Goal: Transaction & Acquisition: Purchase product/service

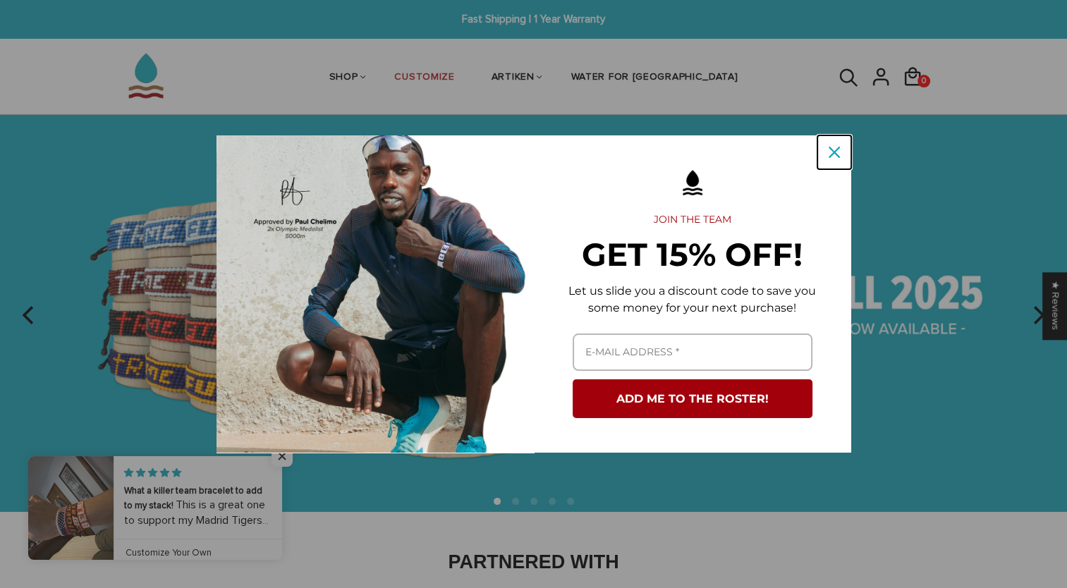
click at [829, 150] on icon "close icon" at bounding box center [834, 152] width 11 height 11
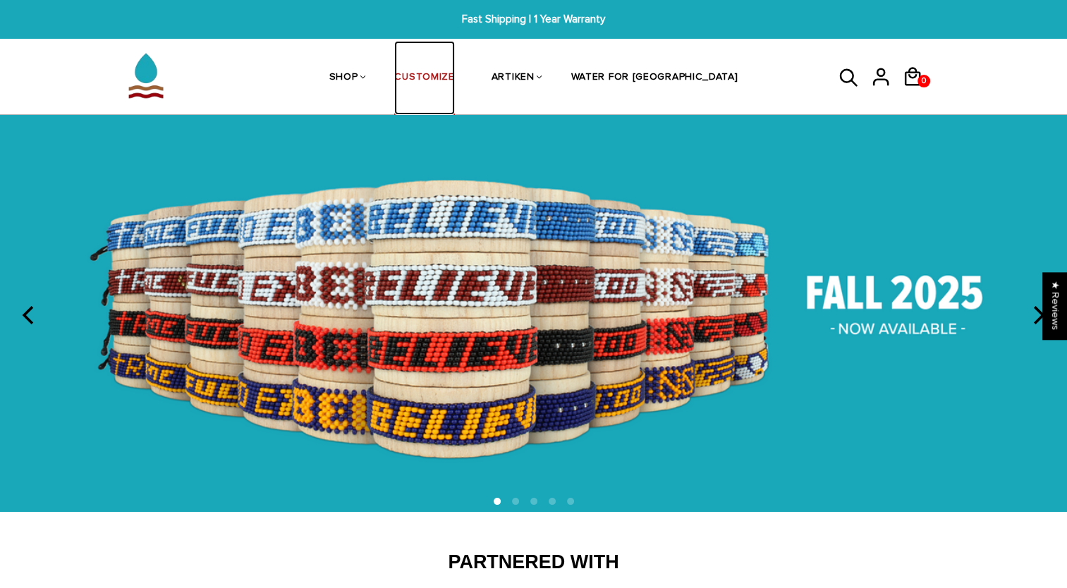
click at [454, 80] on link "CUSTOMIZE" at bounding box center [424, 78] width 60 height 75
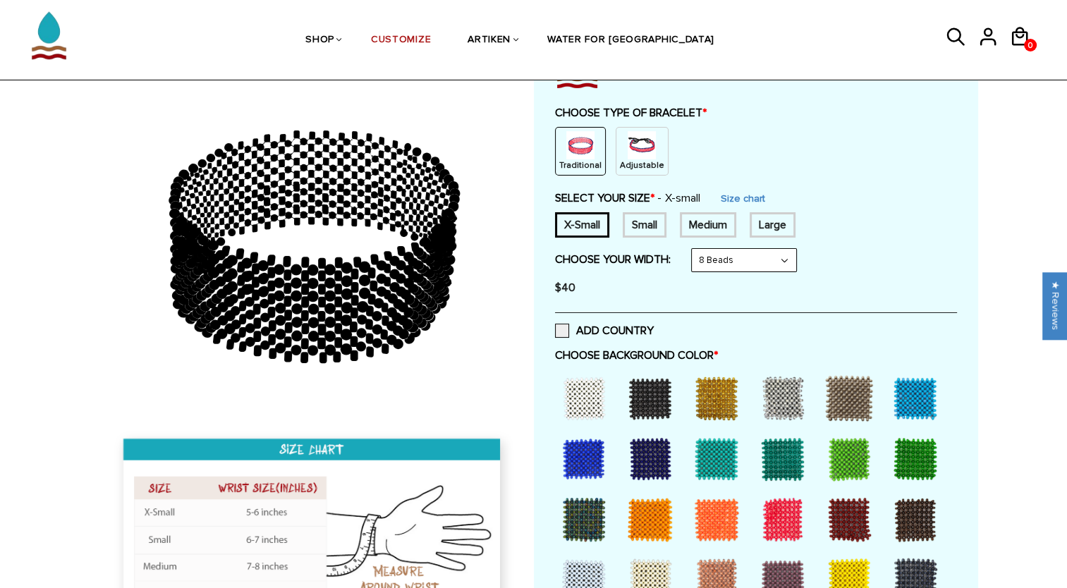
scroll to position [71, 0]
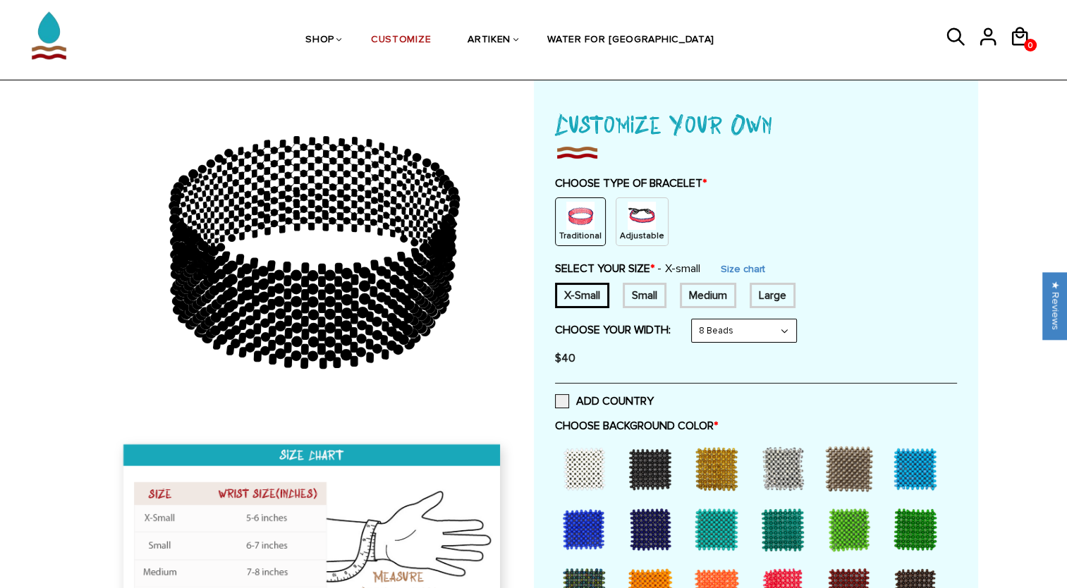
click at [590, 295] on div "X-Small" at bounding box center [582, 295] width 54 height 25
click at [648, 288] on div "Small" at bounding box center [645, 295] width 44 height 25
click at [691, 288] on div "Medium" at bounding box center [708, 295] width 56 height 25
click at [766, 298] on div "Large" at bounding box center [773, 295] width 46 height 25
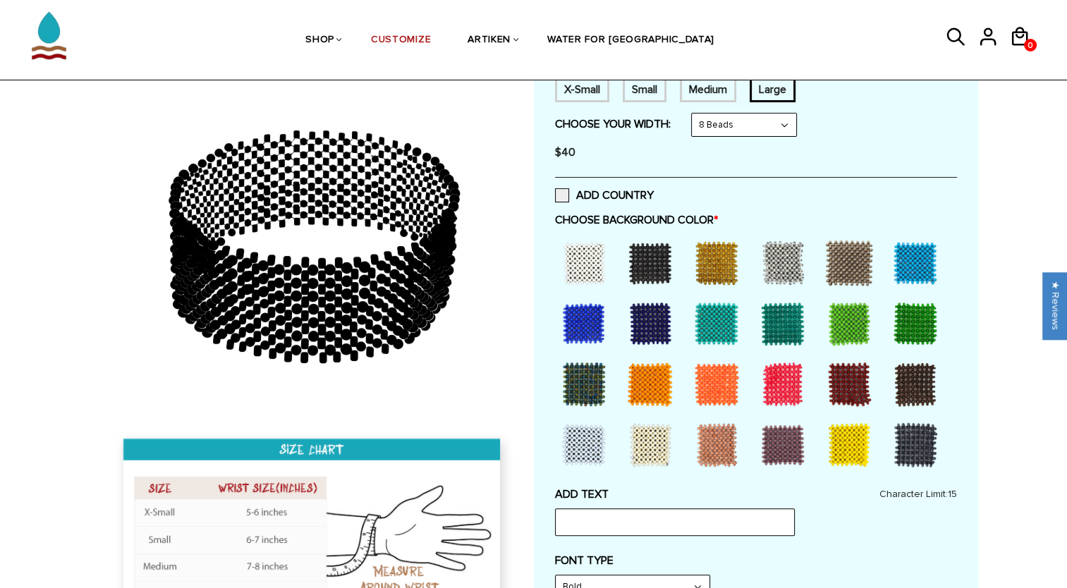
scroll to position [282, 0]
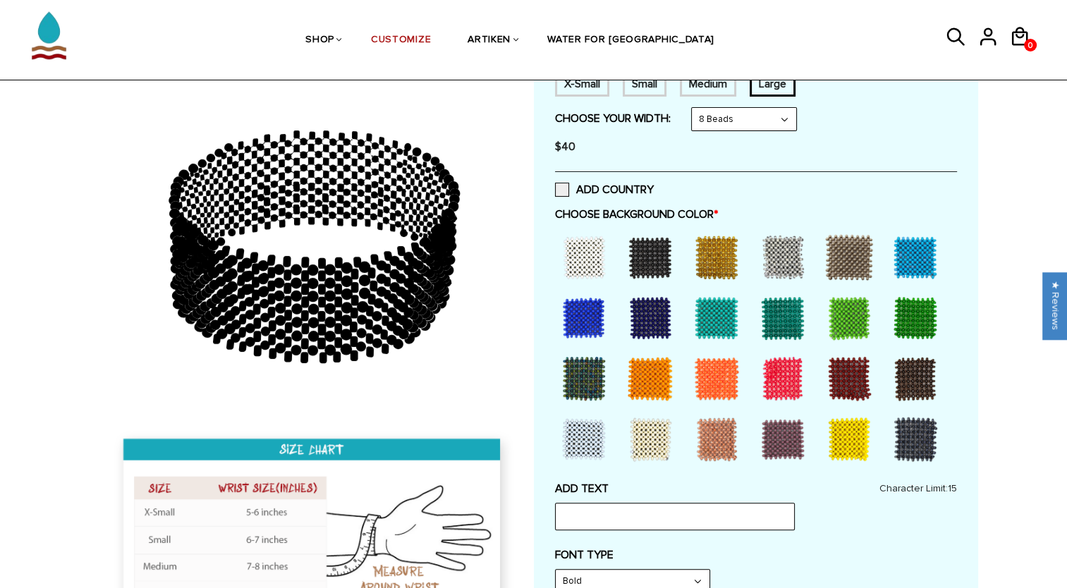
click at [591, 257] on div at bounding box center [584, 257] width 56 height 56
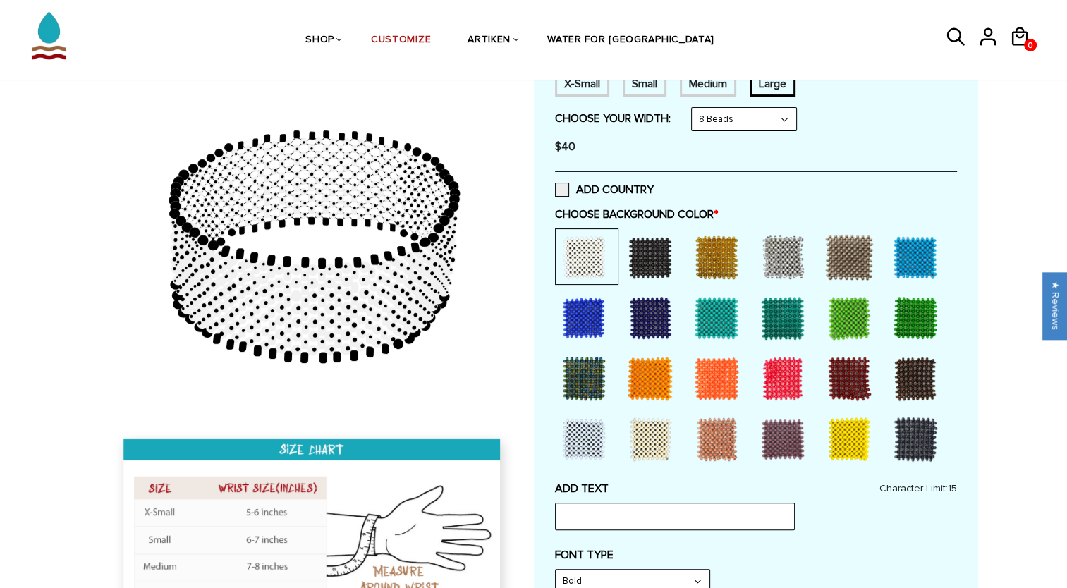
click at [643, 257] on div at bounding box center [650, 257] width 56 height 56
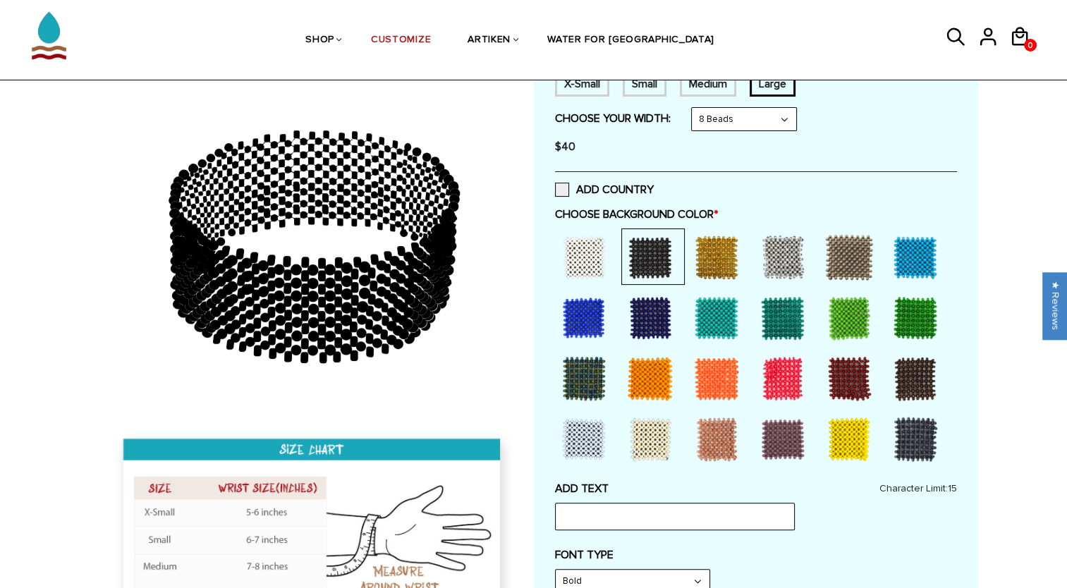
click at [714, 258] on div at bounding box center [717, 257] width 56 height 56
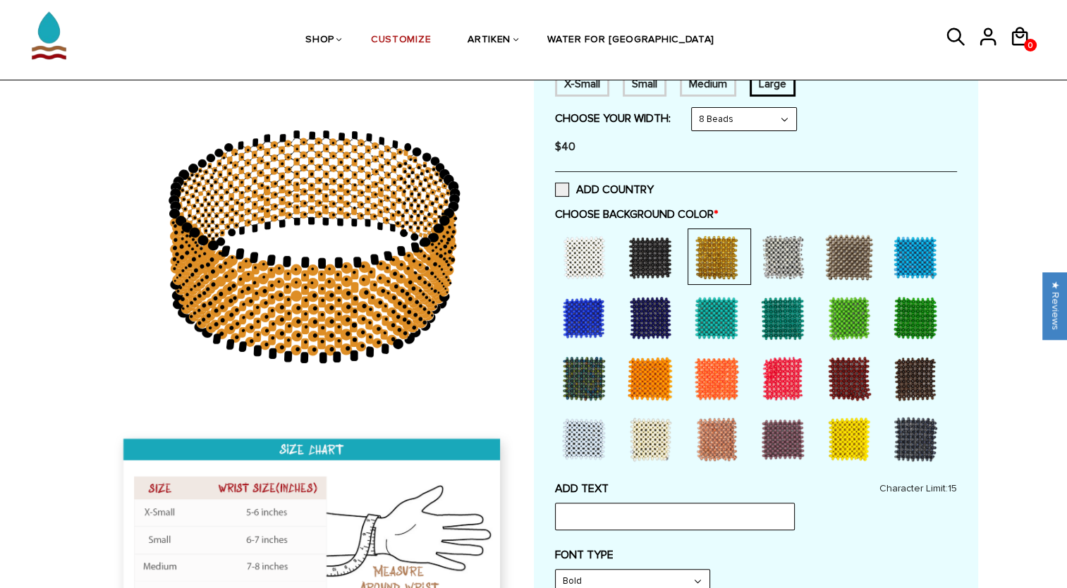
click at [730, 331] on div at bounding box center [717, 318] width 56 height 56
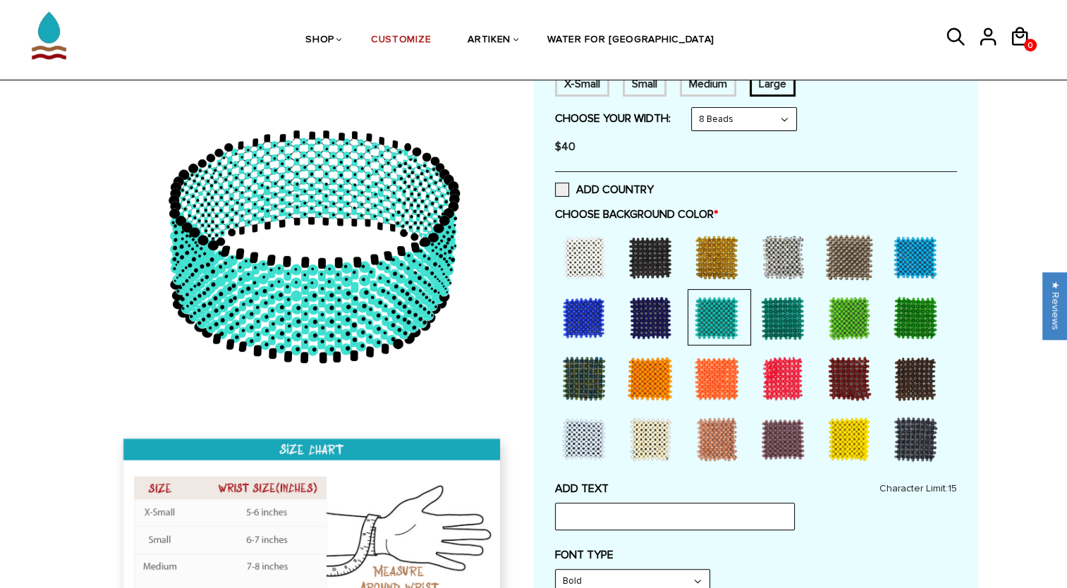
click at [851, 315] on div at bounding box center [849, 318] width 56 height 56
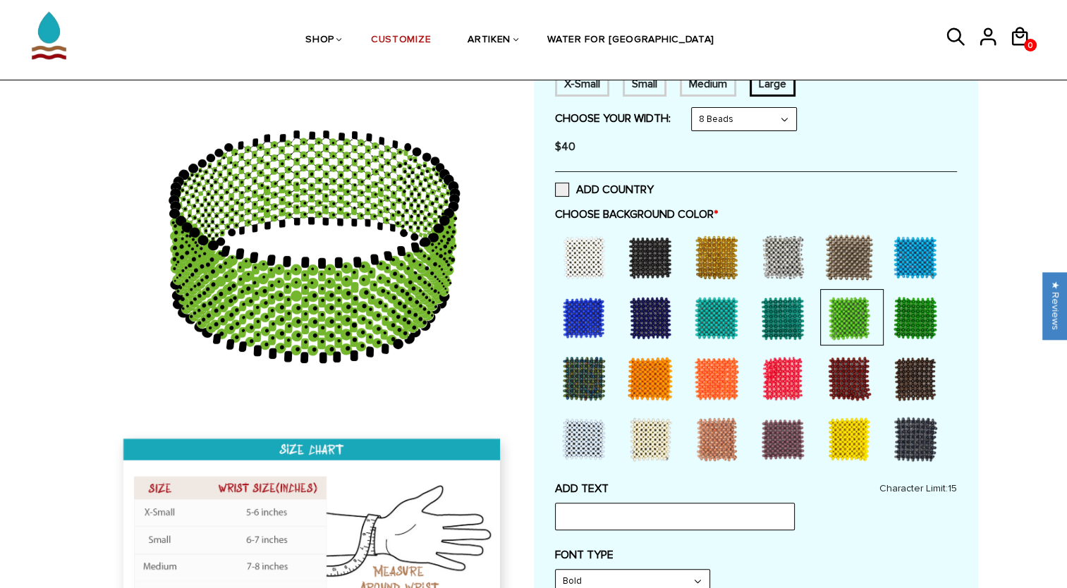
click at [788, 316] on div at bounding box center [783, 318] width 56 height 56
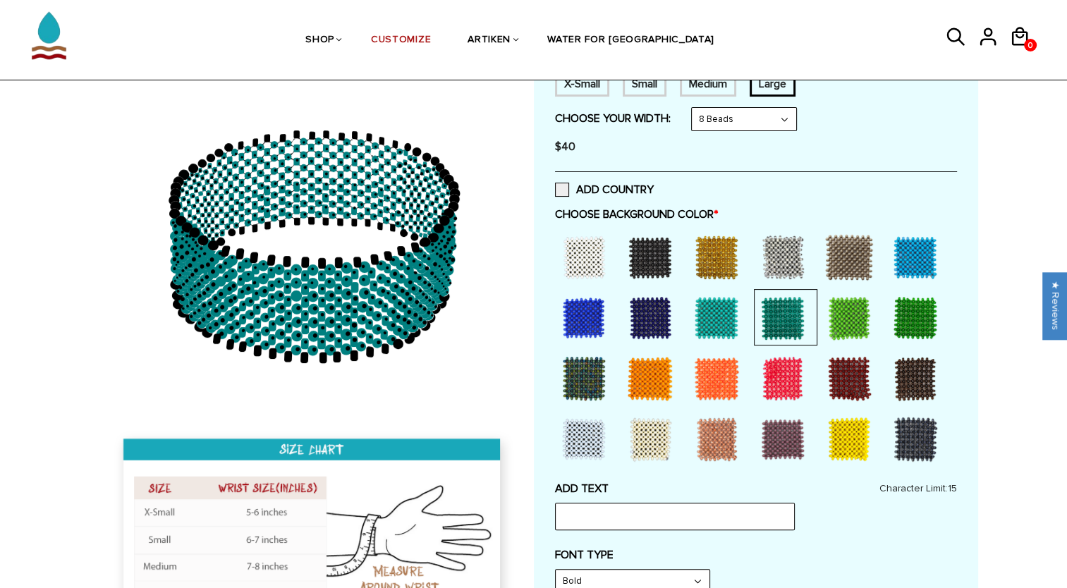
click at [917, 314] on div at bounding box center [916, 318] width 56 height 56
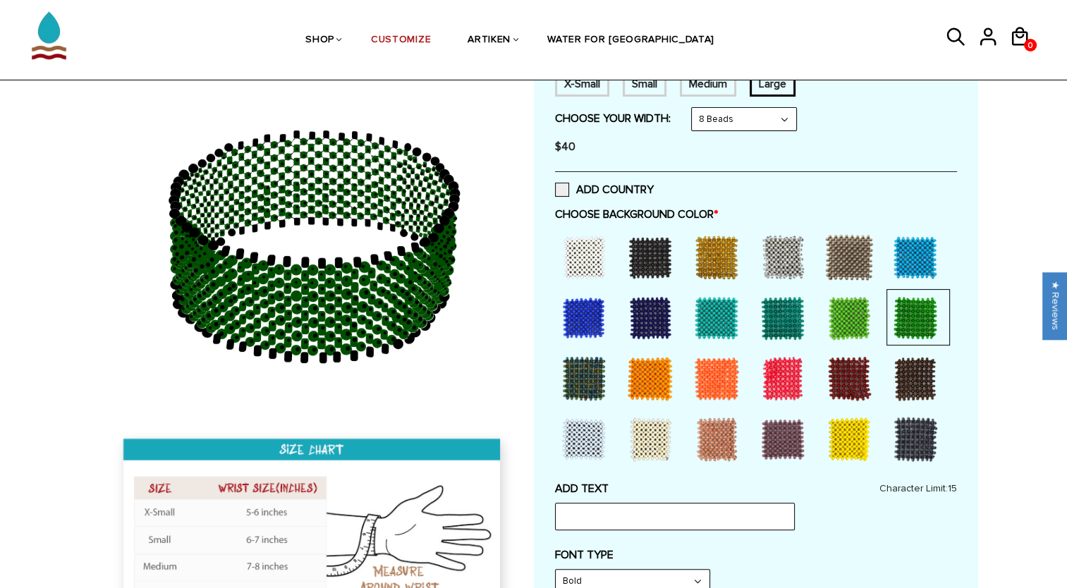
click at [913, 360] on div at bounding box center [916, 379] width 56 height 56
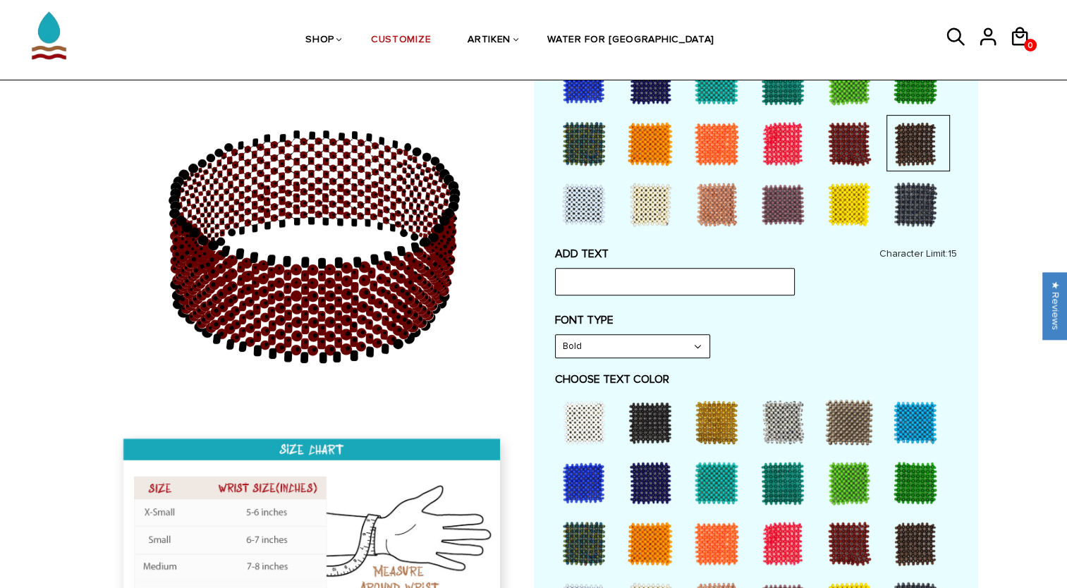
scroll to position [494, 0]
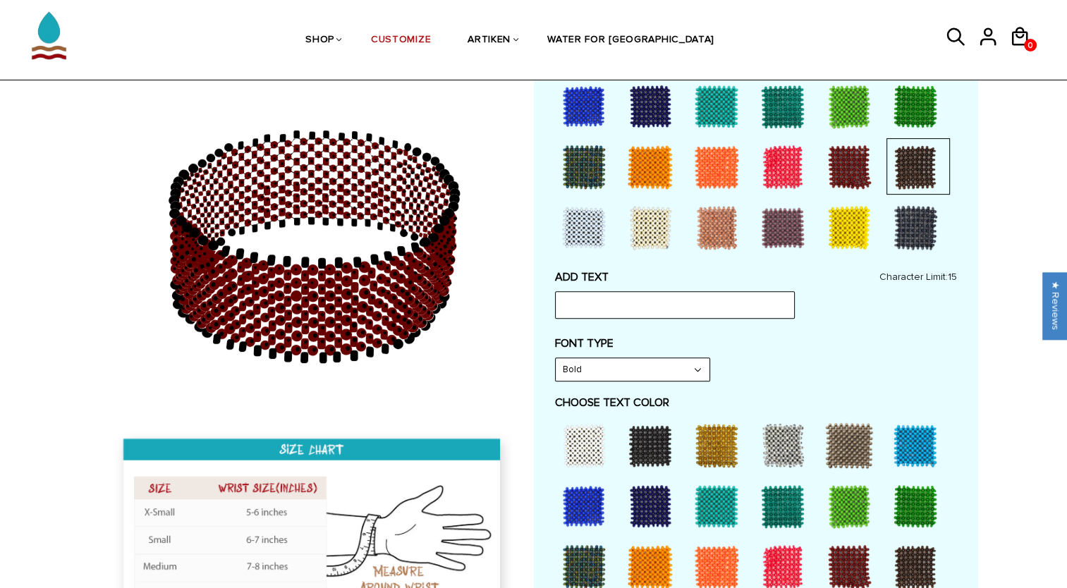
click at [901, 229] on div at bounding box center [916, 228] width 56 height 56
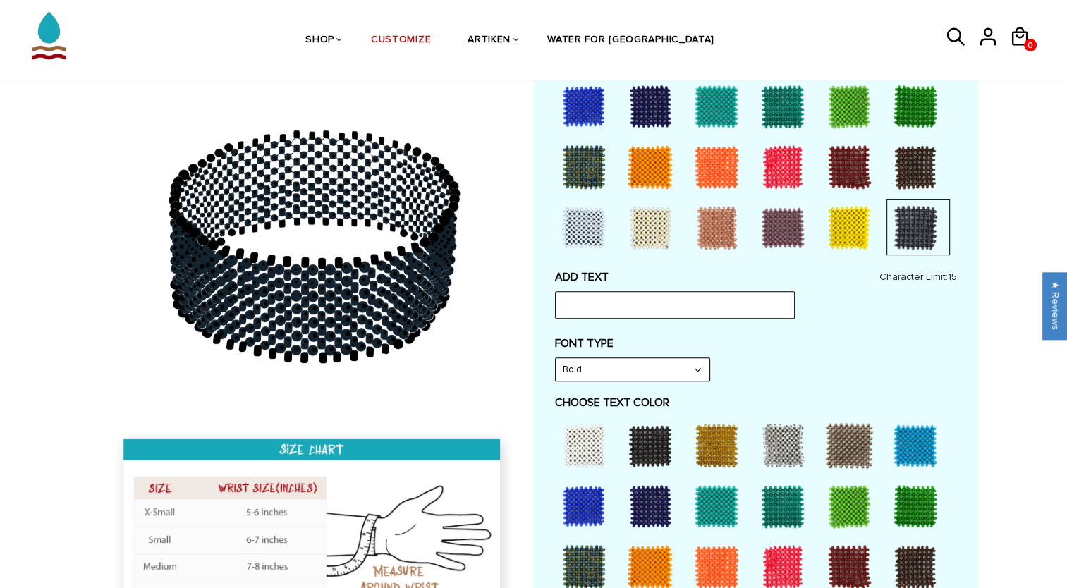
click at [841, 224] on div at bounding box center [849, 228] width 56 height 56
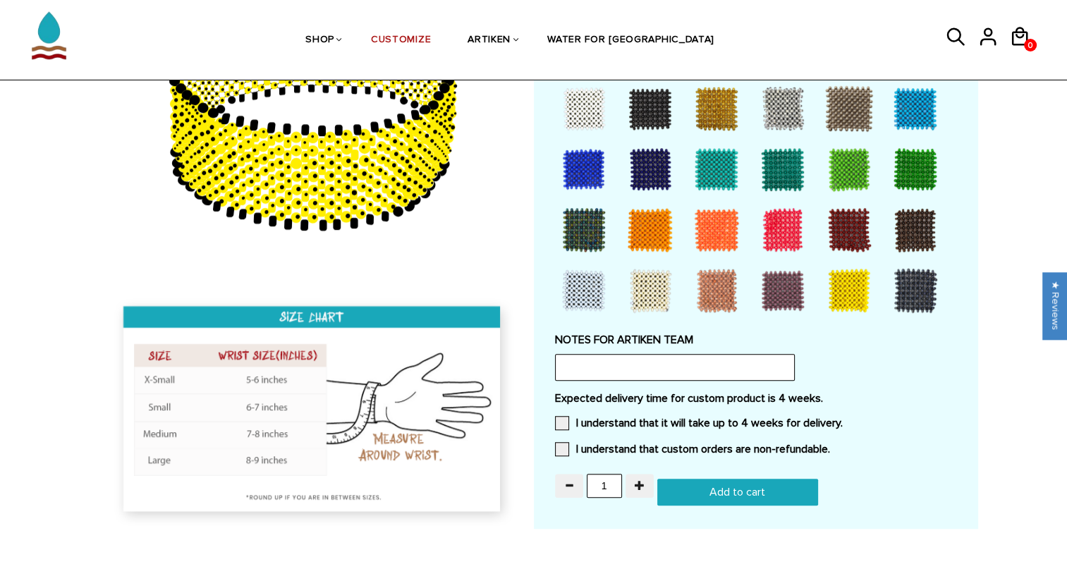
scroll to position [1180, 0]
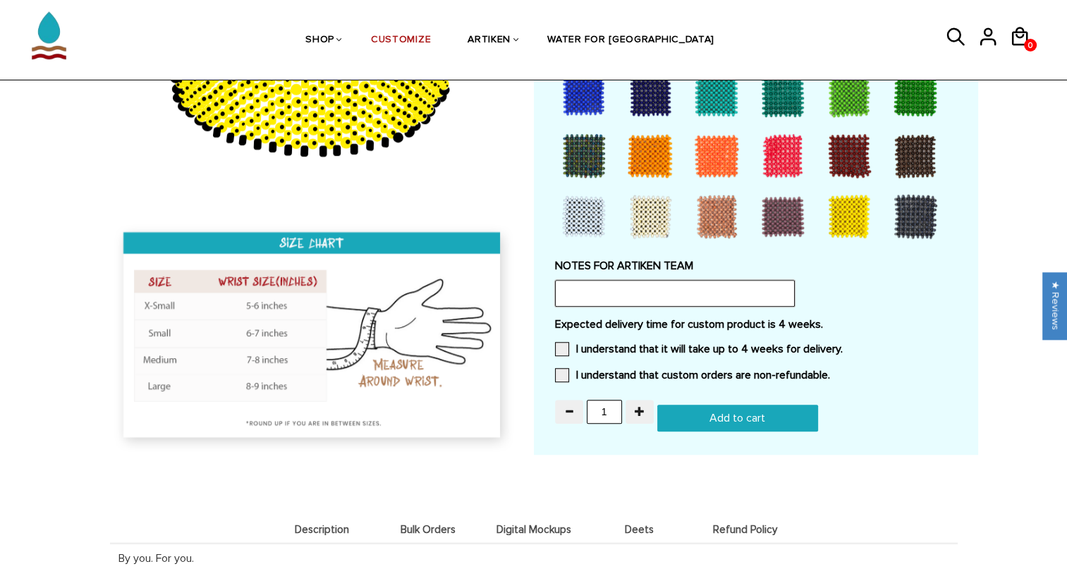
click at [598, 288] on input "text" at bounding box center [675, 293] width 240 height 27
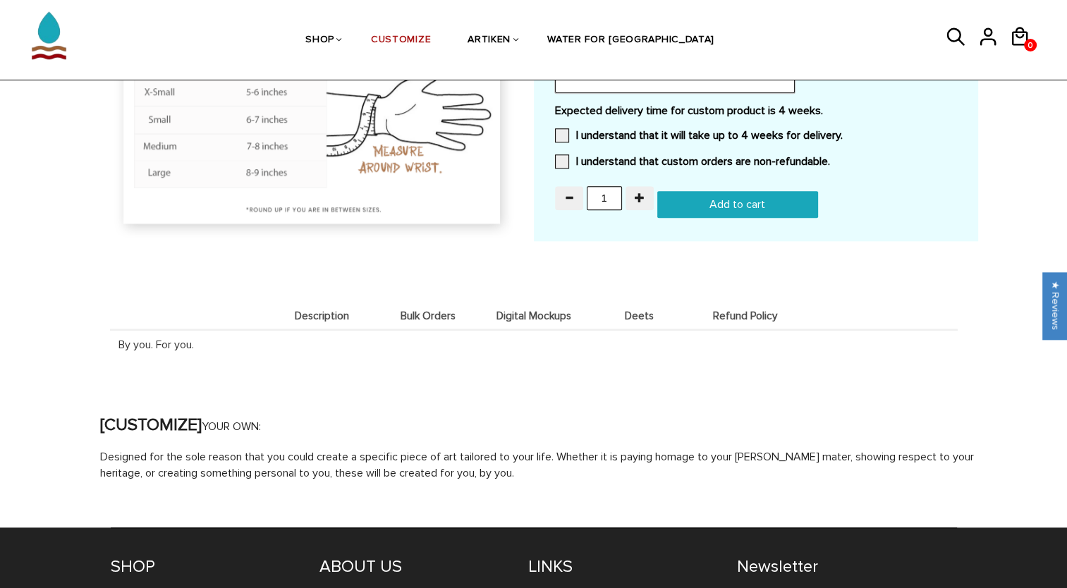
scroll to position [1391, 0]
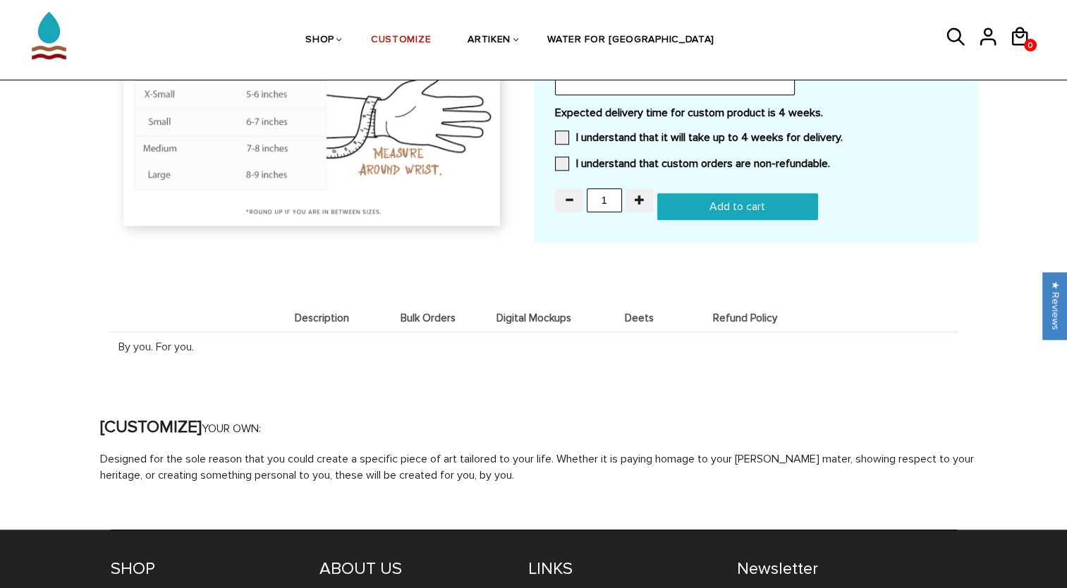
click at [319, 316] on span "Description" at bounding box center [322, 319] width 99 height 12
click at [457, 313] on span "Bulk Orders" at bounding box center [428, 319] width 99 height 12
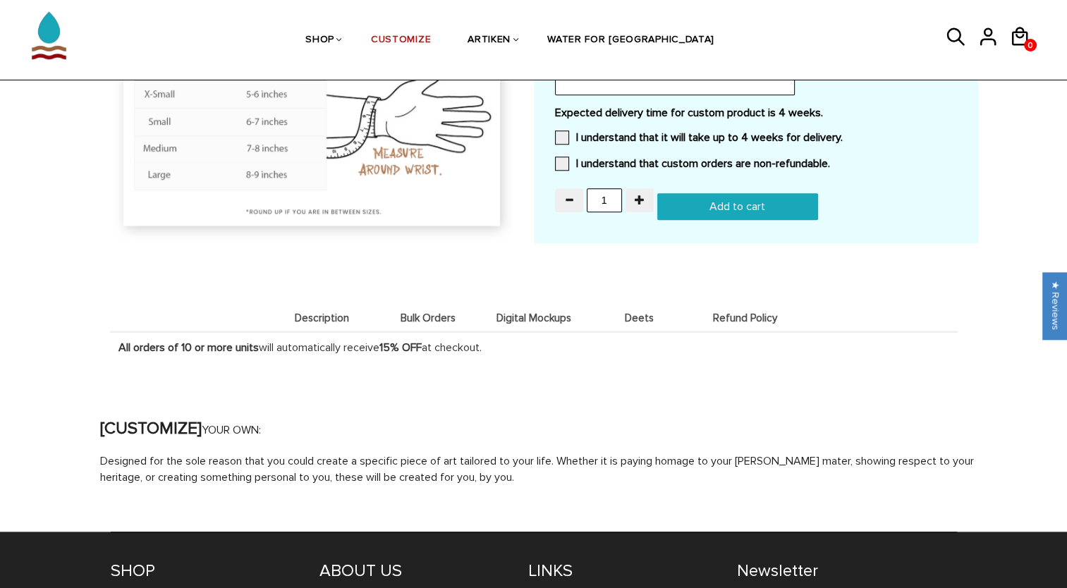
click at [543, 316] on span "Digital Mockups" at bounding box center [534, 319] width 99 height 12
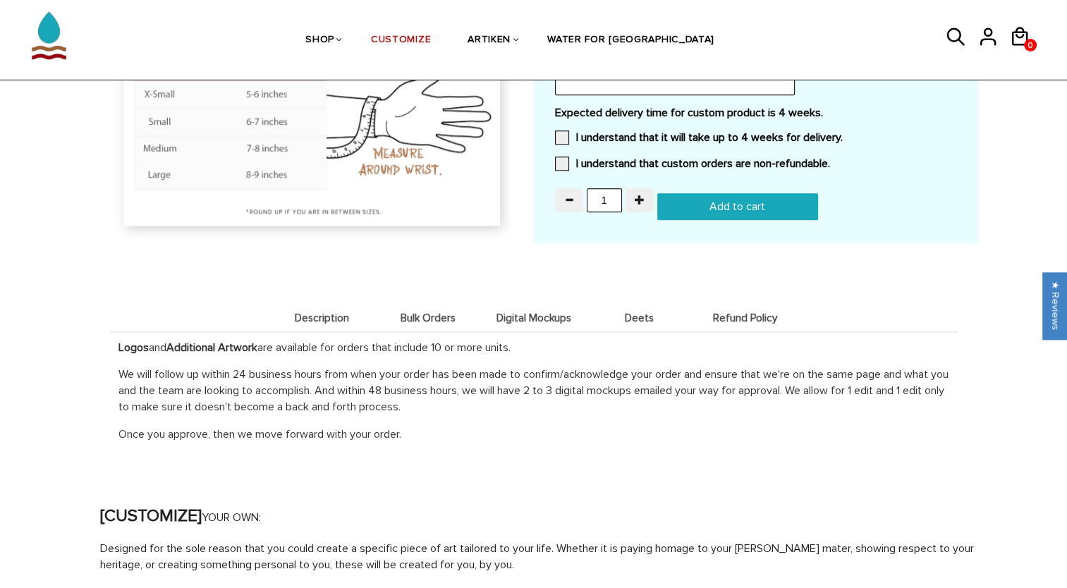
click at [649, 305] on li "Deets" at bounding box center [640, 318] width 106 height 28
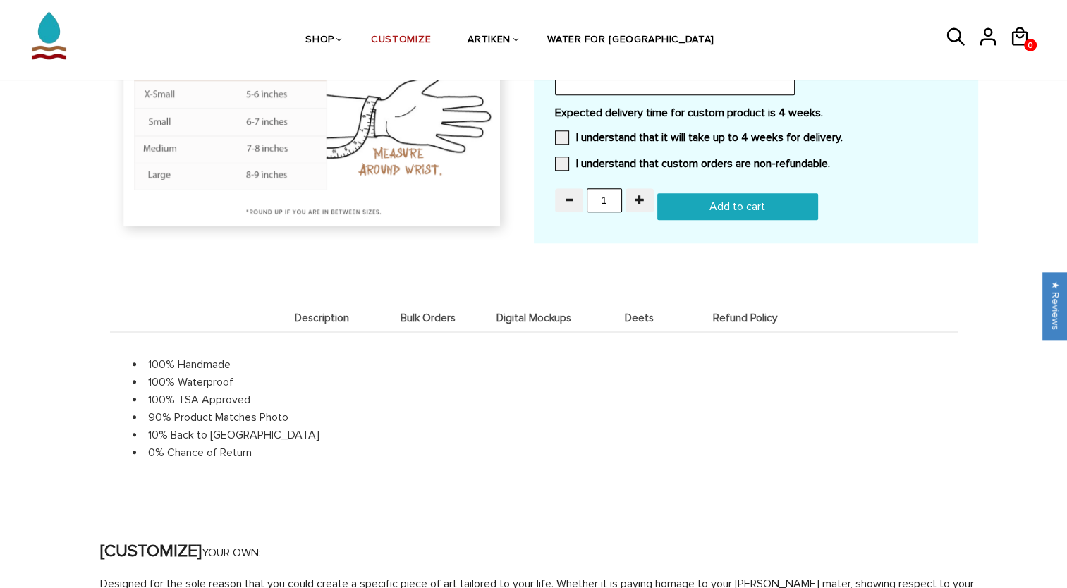
click at [527, 317] on span "Digital Mockups" at bounding box center [534, 319] width 99 height 12
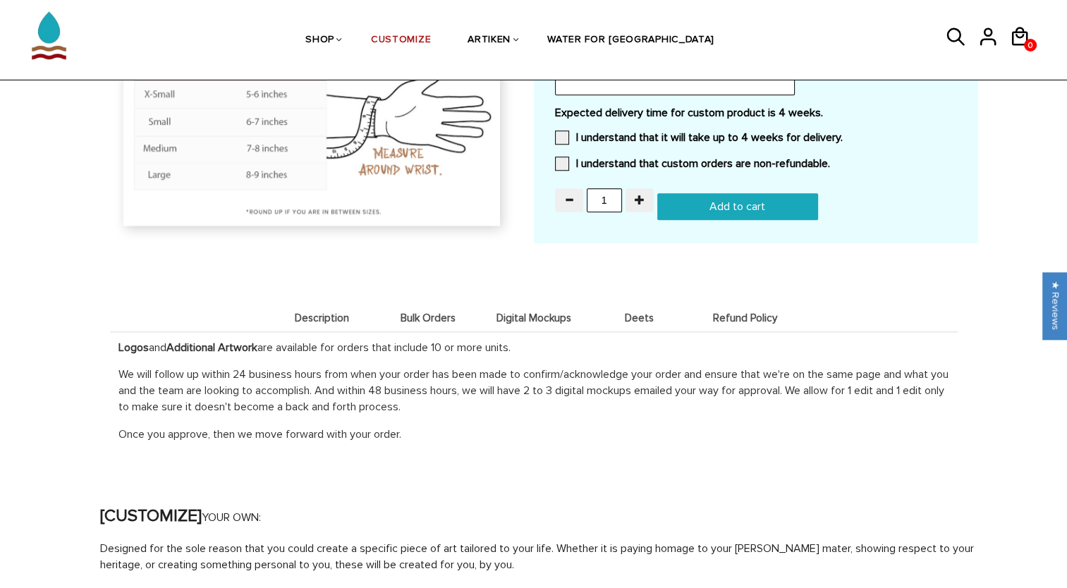
click at [623, 316] on span "Deets" at bounding box center [640, 319] width 99 height 12
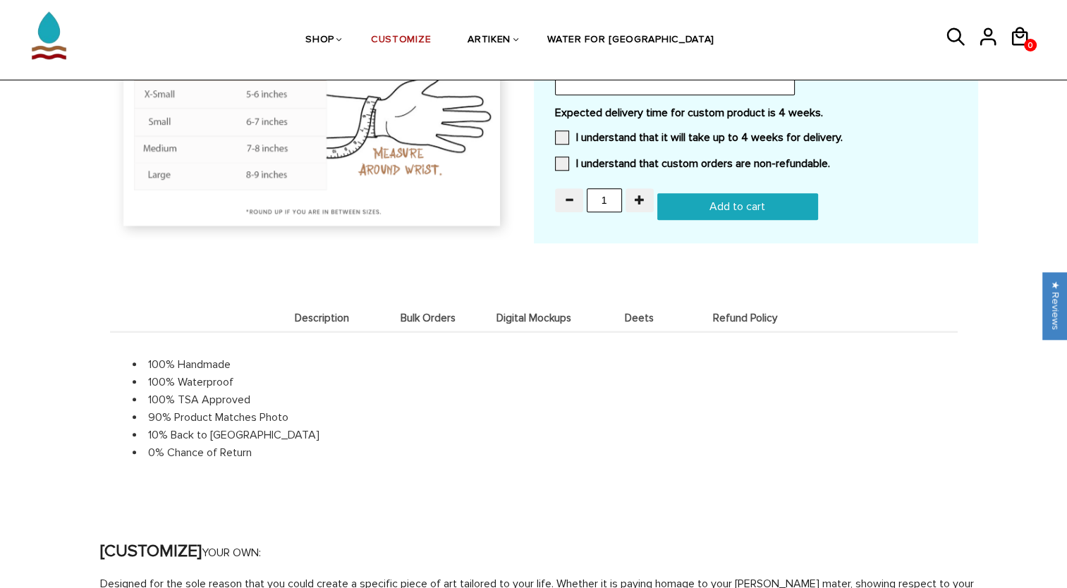
click at [742, 316] on span "Refund Policy" at bounding box center [745, 319] width 99 height 12
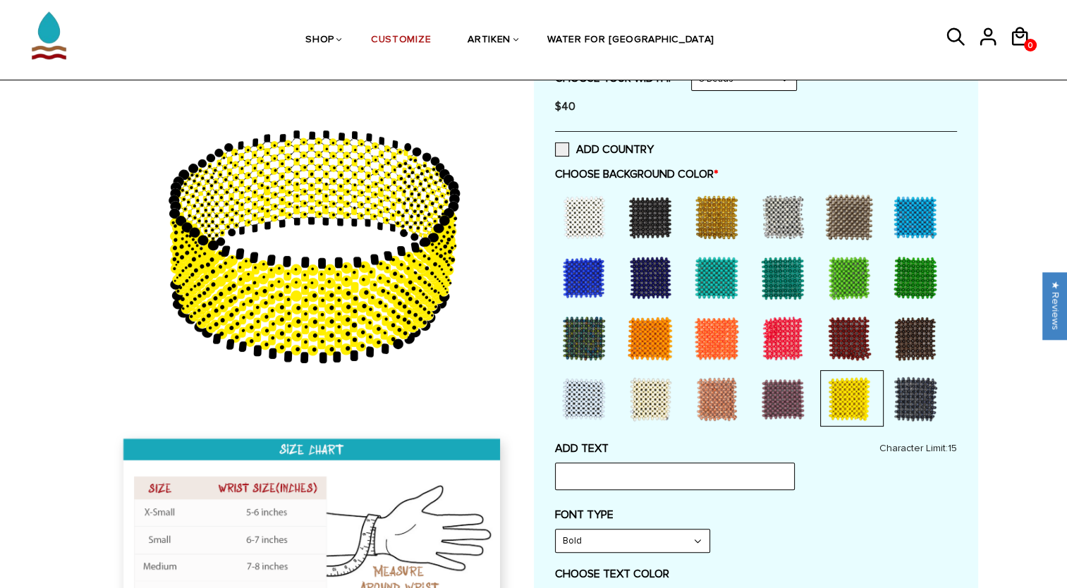
scroll to position [0, 0]
